Goal: Find contact information: Find contact information

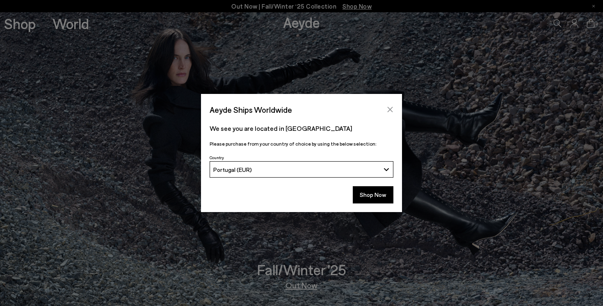
click at [391, 109] on icon "Close" at bounding box center [390, 109] width 7 height 7
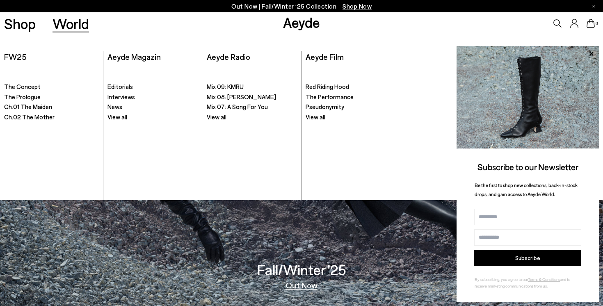
click at [66, 24] on link "World" at bounding box center [70, 23] width 36 height 14
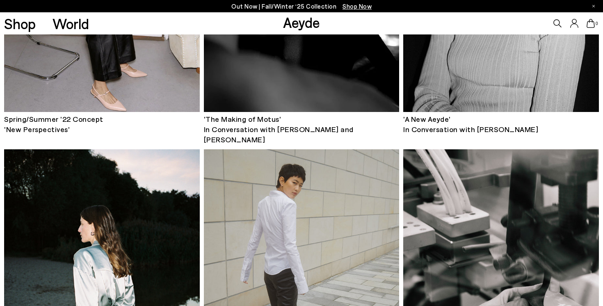
scroll to position [5510, 0]
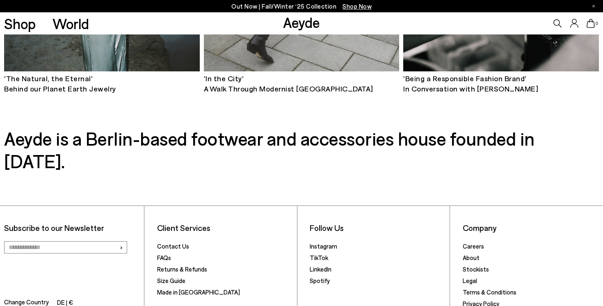
click at [556, 23] on icon at bounding box center [557, 23] width 8 height 8
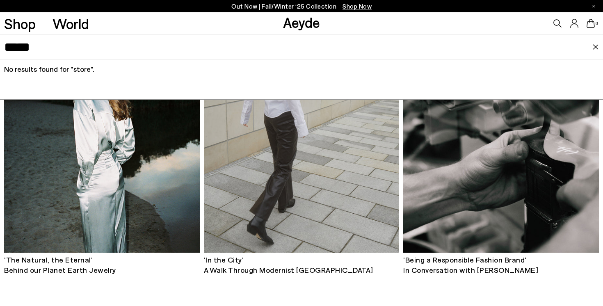
scroll to position [5327, 0]
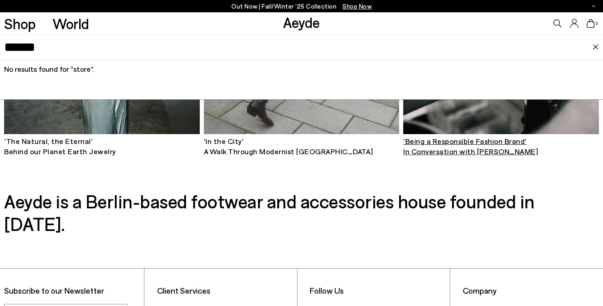
scroll to position [5510, 0]
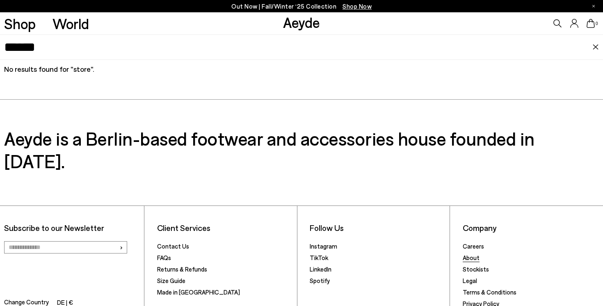
type input "*****"
click at [469, 254] on link "About" at bounding box center [471, 257] width 17 height 7
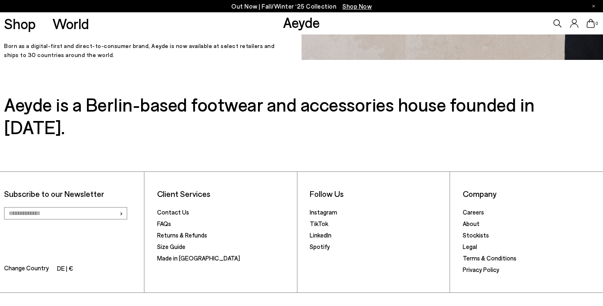
scroll to position [369, 0]
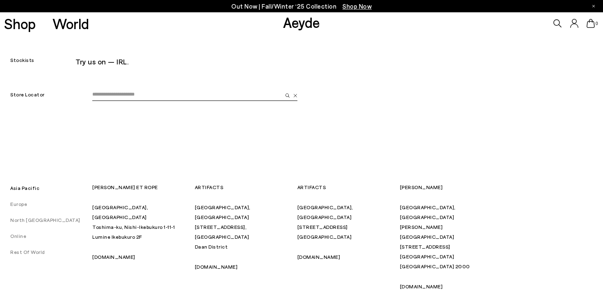
click at [216, 92] on input "email" at bounding box center [187, 95] width 190 height 12
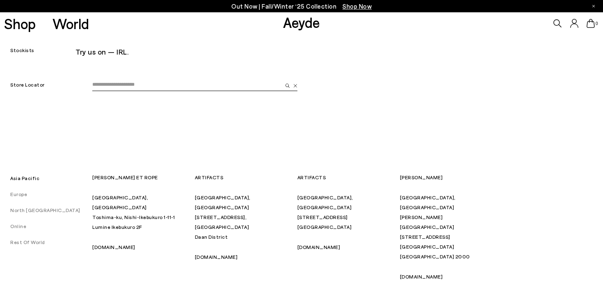
scroll to position [9, 0]
click at [207, 84] on input "email" at bounding box center [187, 85] width 190 height 12
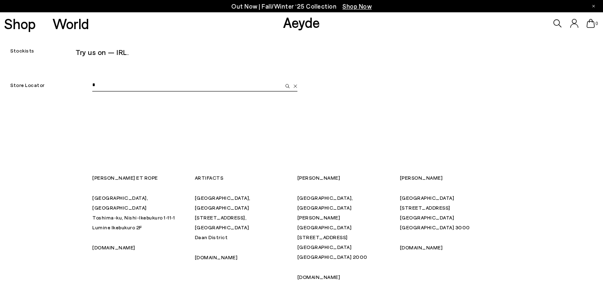
scroll to position [0, 0]
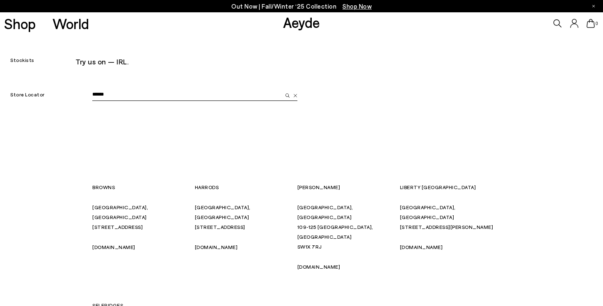
click at [282, 89] on button "submit" at bounding box center [286, 95] width 8 height 12
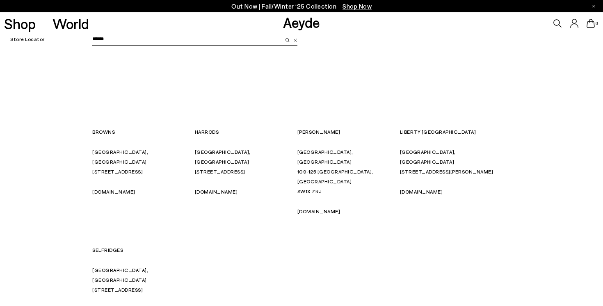
scroll to position [54, 0]
click at [162, 35] on input "******" at bounding box center [187, 40] width 190 height 12
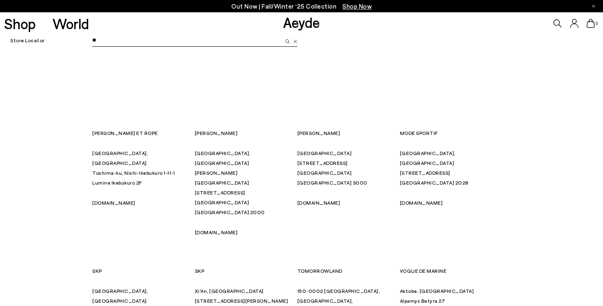
scroll to position [0, 0]
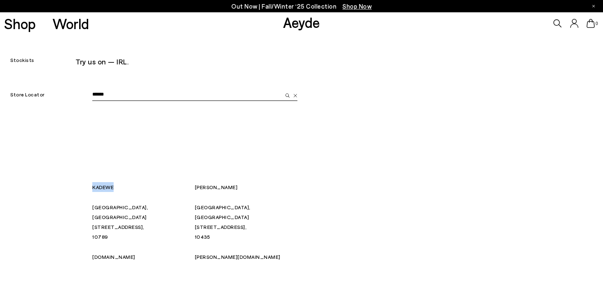
drag, startPoint x: 118, startPoint y: 187, endPoint x: 93, endPoint y: 187, distance: 25.4
click at [93, 187] on p "KADEWE" at bounding box center [139, 187] width 94 height 10
copy p "KADEWE"
drag, startPoint x: 217, startPoint y: 188, endPoint x: 194, endPoint y: 189, distance: 23.4
click at [194, 189] on div "KADEWE Berlin, Germany Tauentzienstrasse 21–24, 10789 kadewe.de OFELIA Berlin, …" at bounding box center [297, 236] width 410 height 108
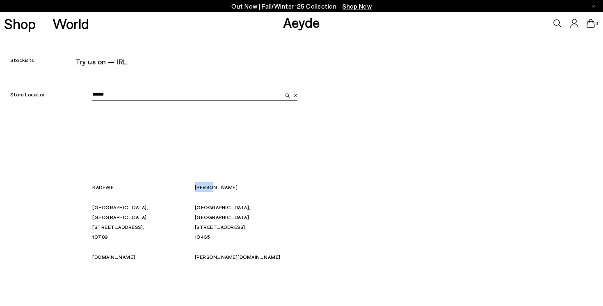
copy p "OFELIA"
click at [144, 92] on input "******" at bounding box center [187, 95] width 190 height 12
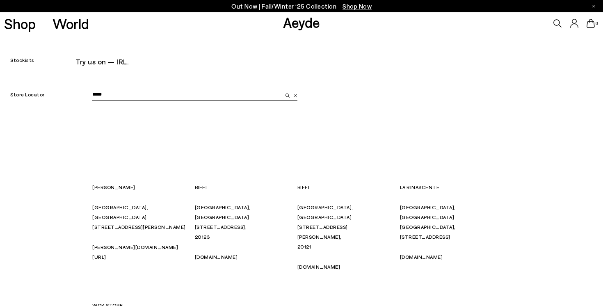
type input "*****"
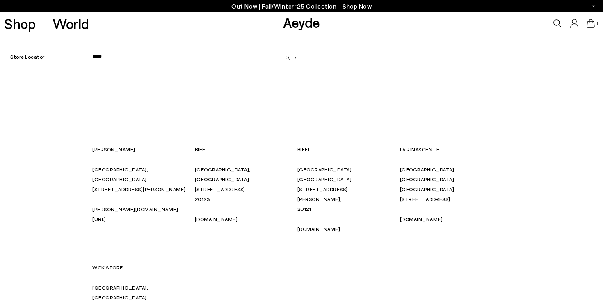
scroll to position [29, 0]
